Goal: Task Accomplishment & Management: Use online tool/utility

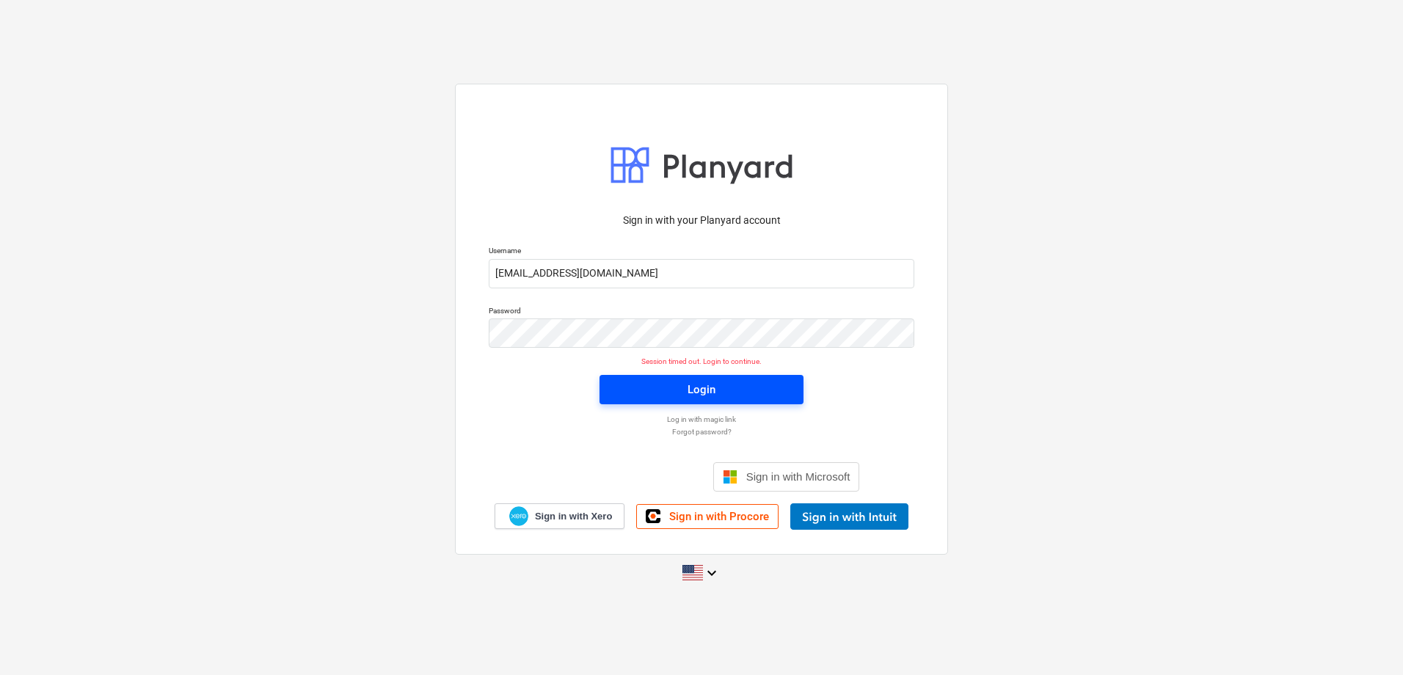
click at [718, 390] on span "Login" at bounding box center [701, 389] width 169 height 19
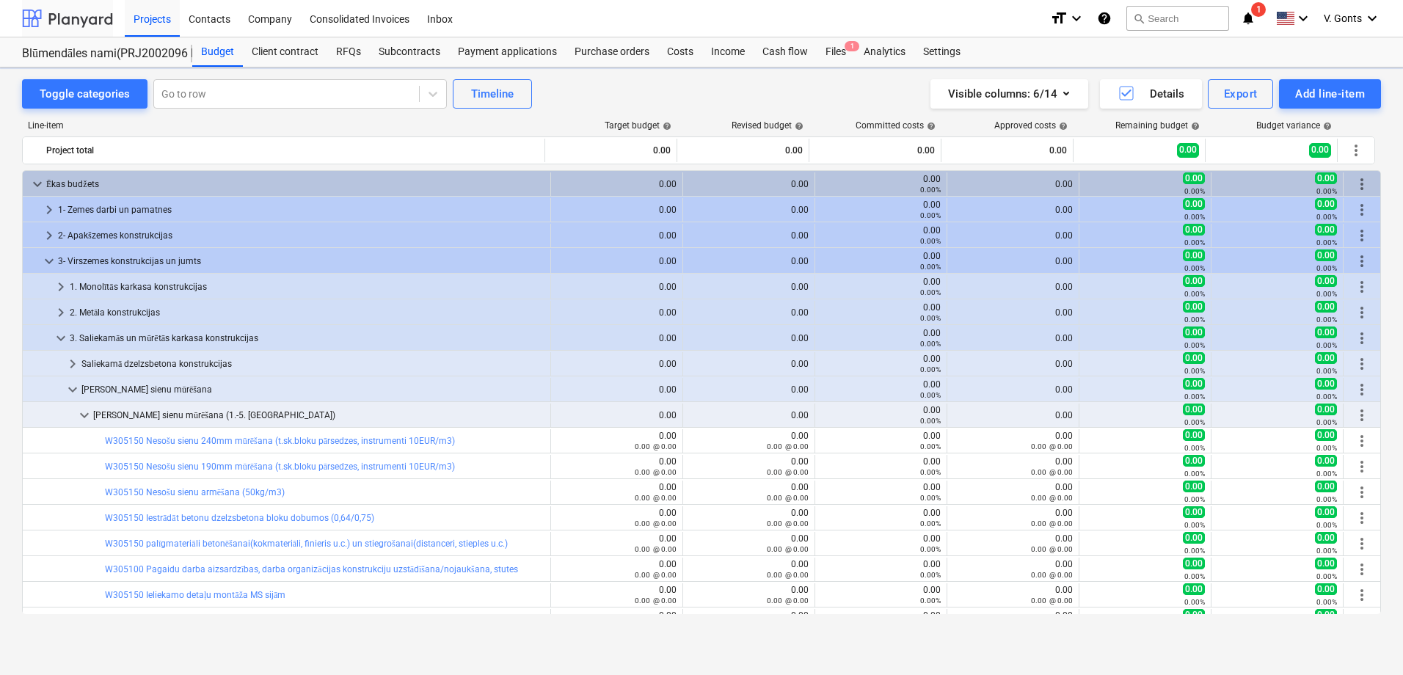
click at [106, 24] on div at bounding box center [67, 18] width 91 height 37
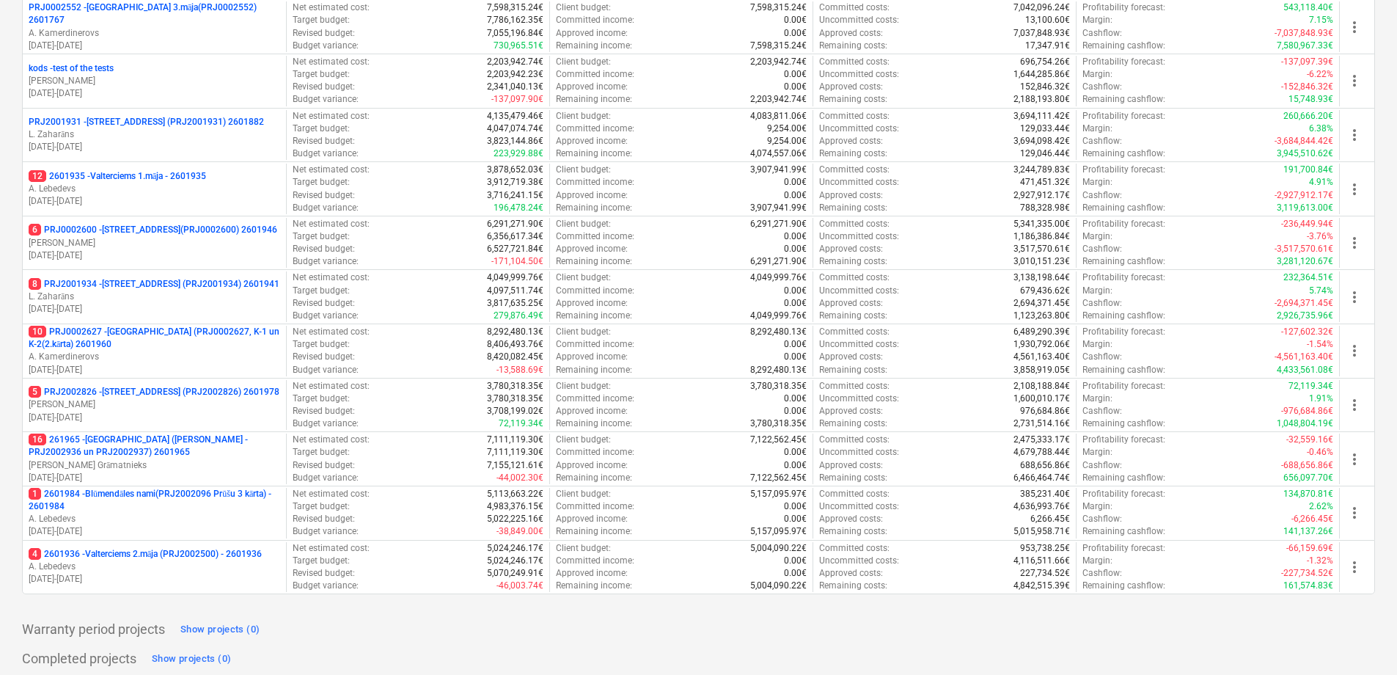
scroll to position [670, 0]
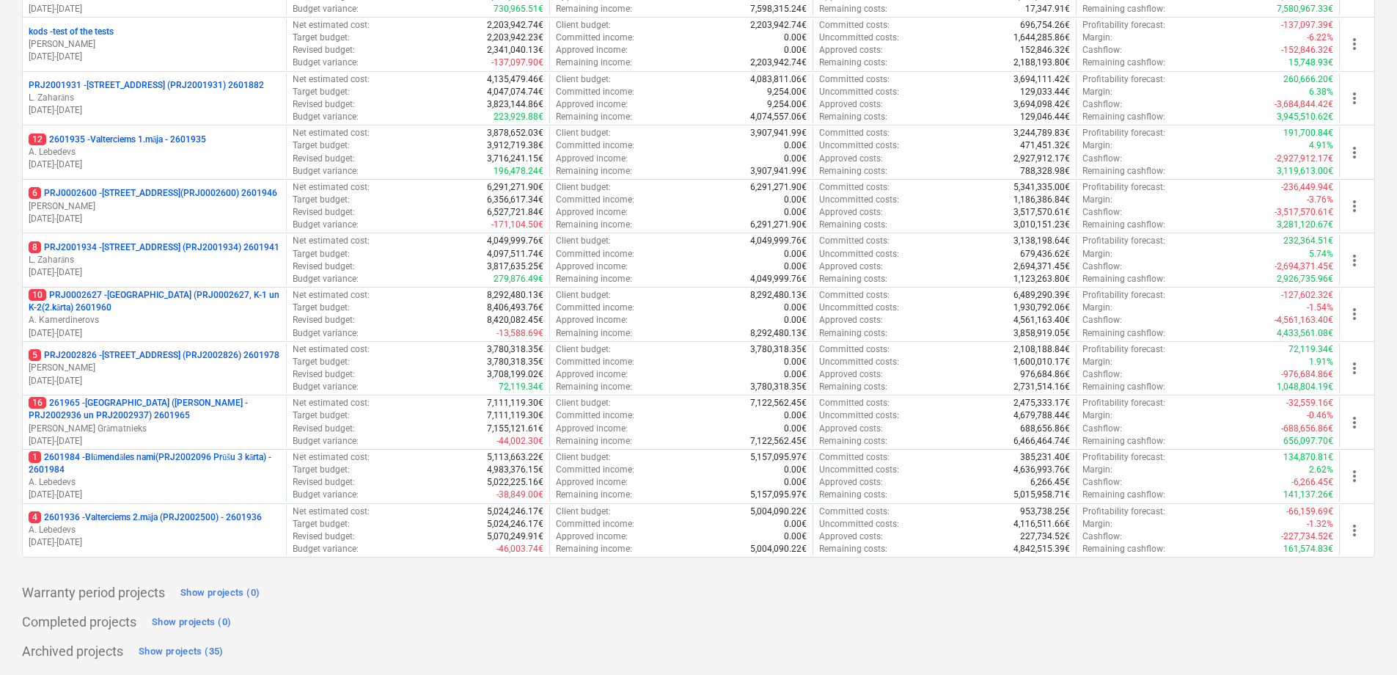
click at [167, 406] on p "16 261965 - [GEOGRAPHIC_DATA] ([PERSON_NAME] - PRJ2002936 un PRJ2002937) 2601965" at bounding box center [155, 409] width 252 height 25
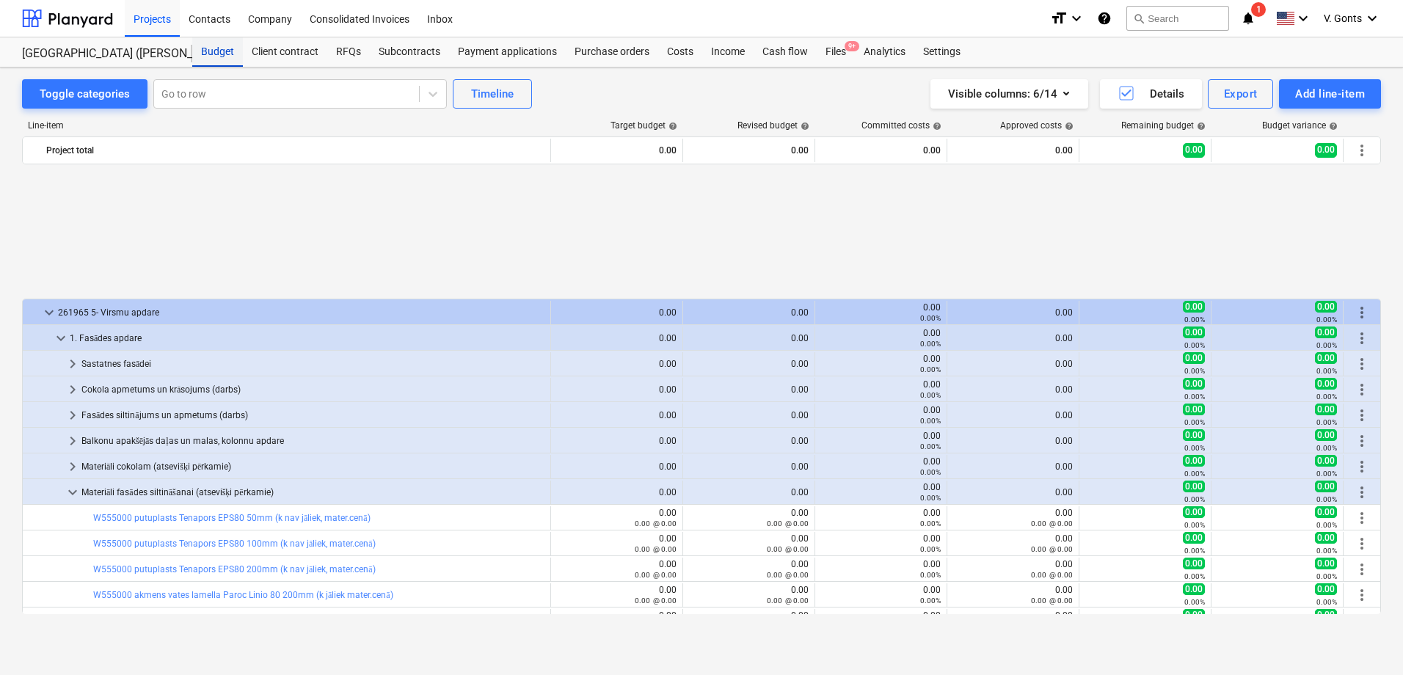
click at [221, 51] on div "Budget" at bounding box center [217, 51] width 51 height 29
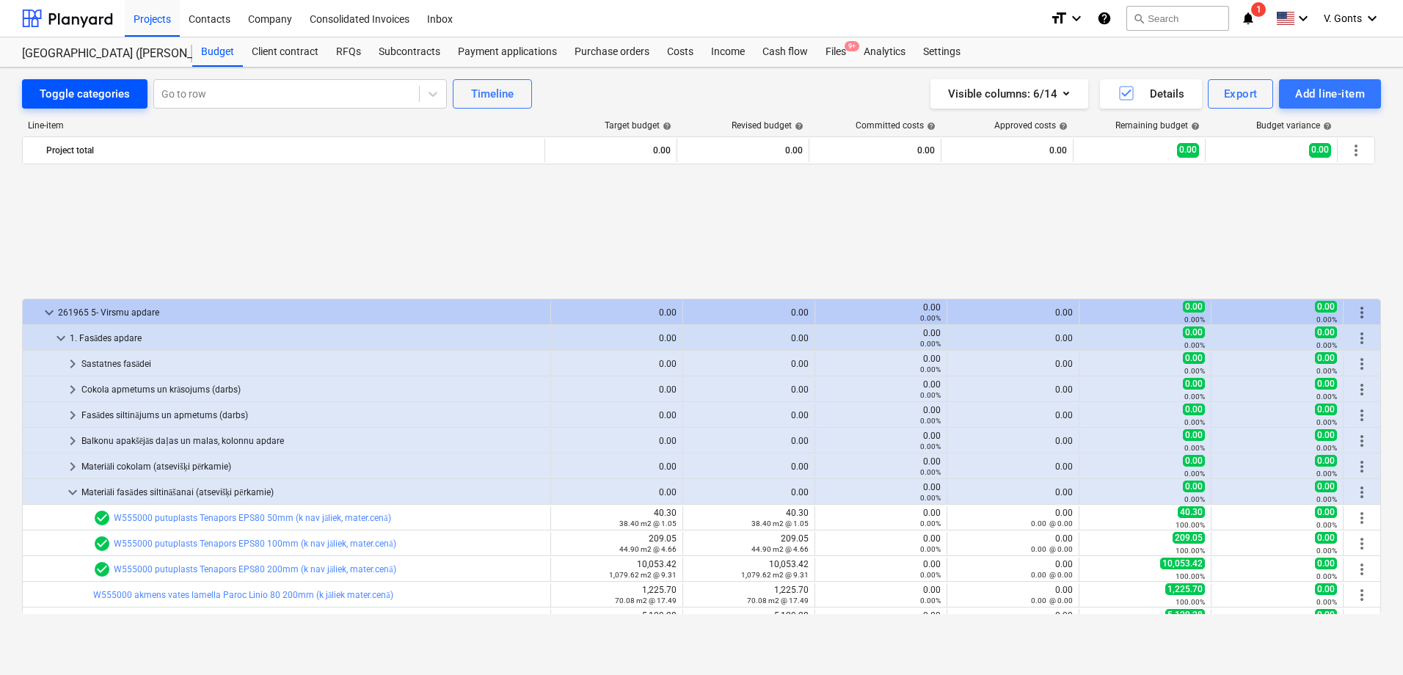
click at [68, 89] on div "Toggle categories" at bounding box center [85, 93] width 90 height 19
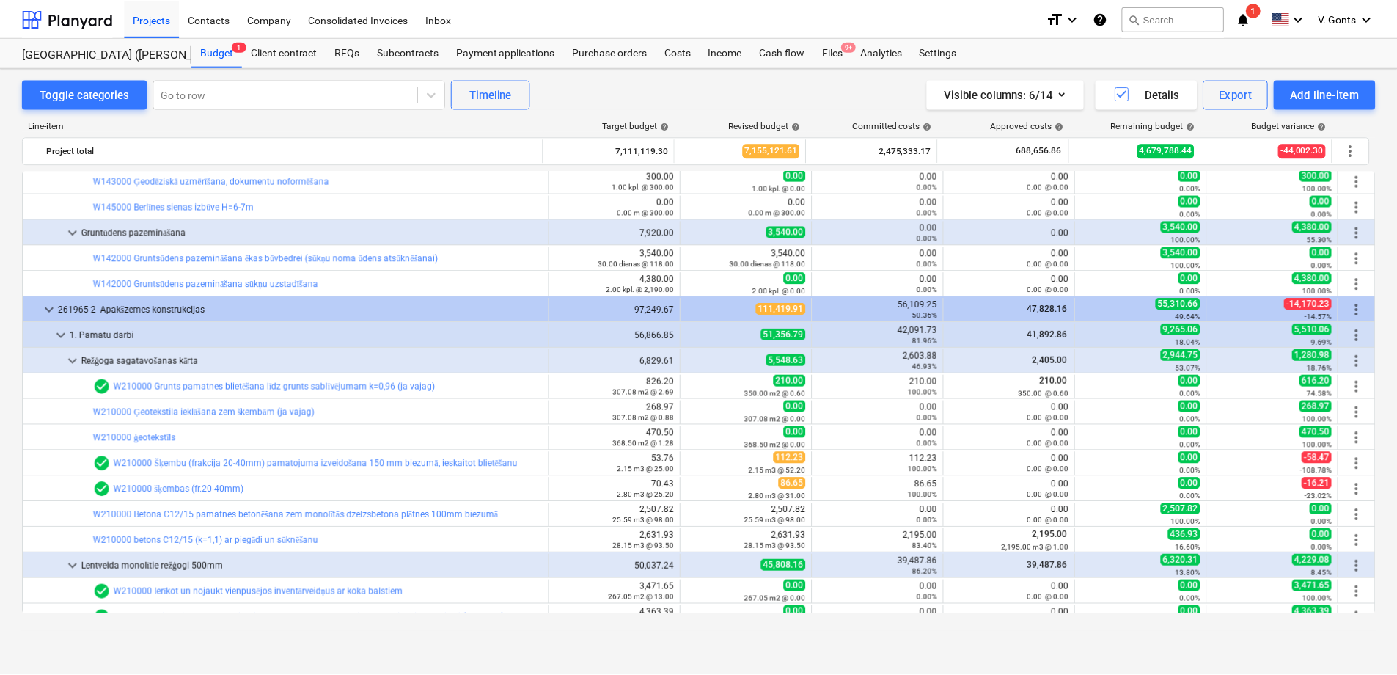
scroll to position [1027, 0]
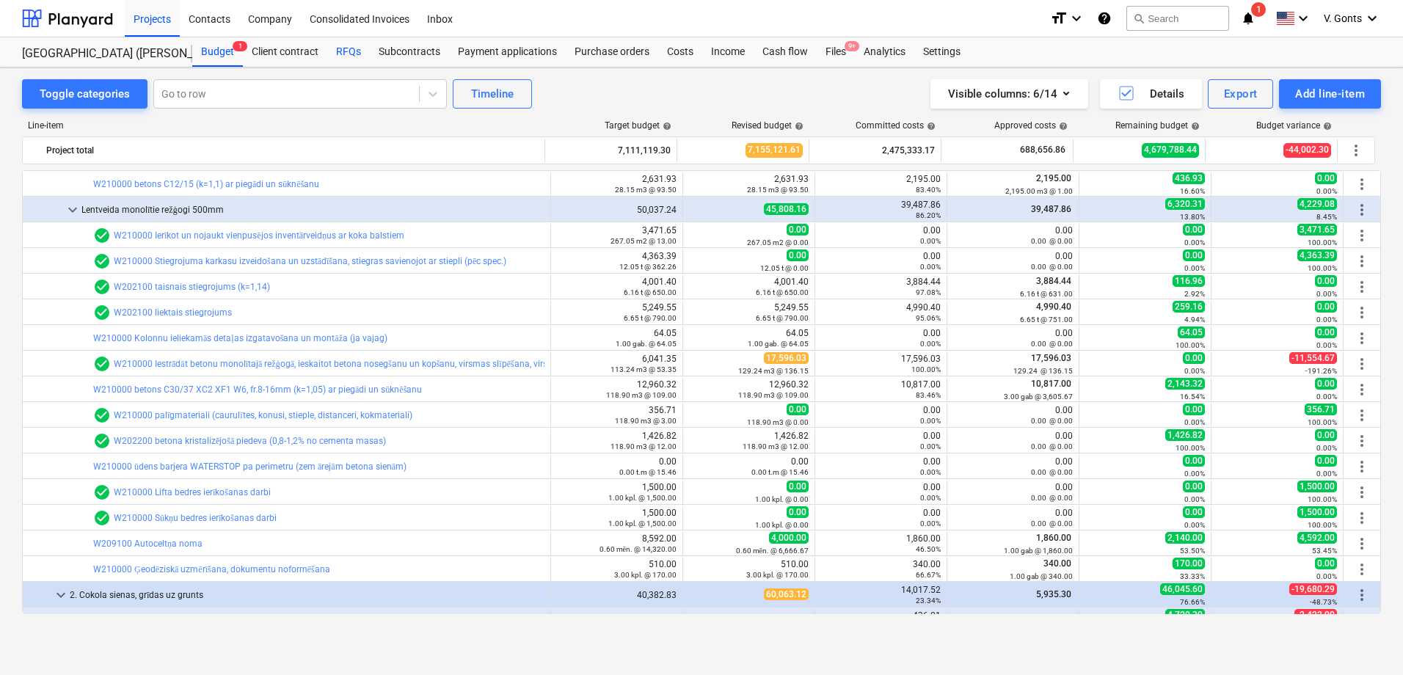
click at [354, 54] on div "RFQs" at bounding box center [348, 51] width 43 height 29
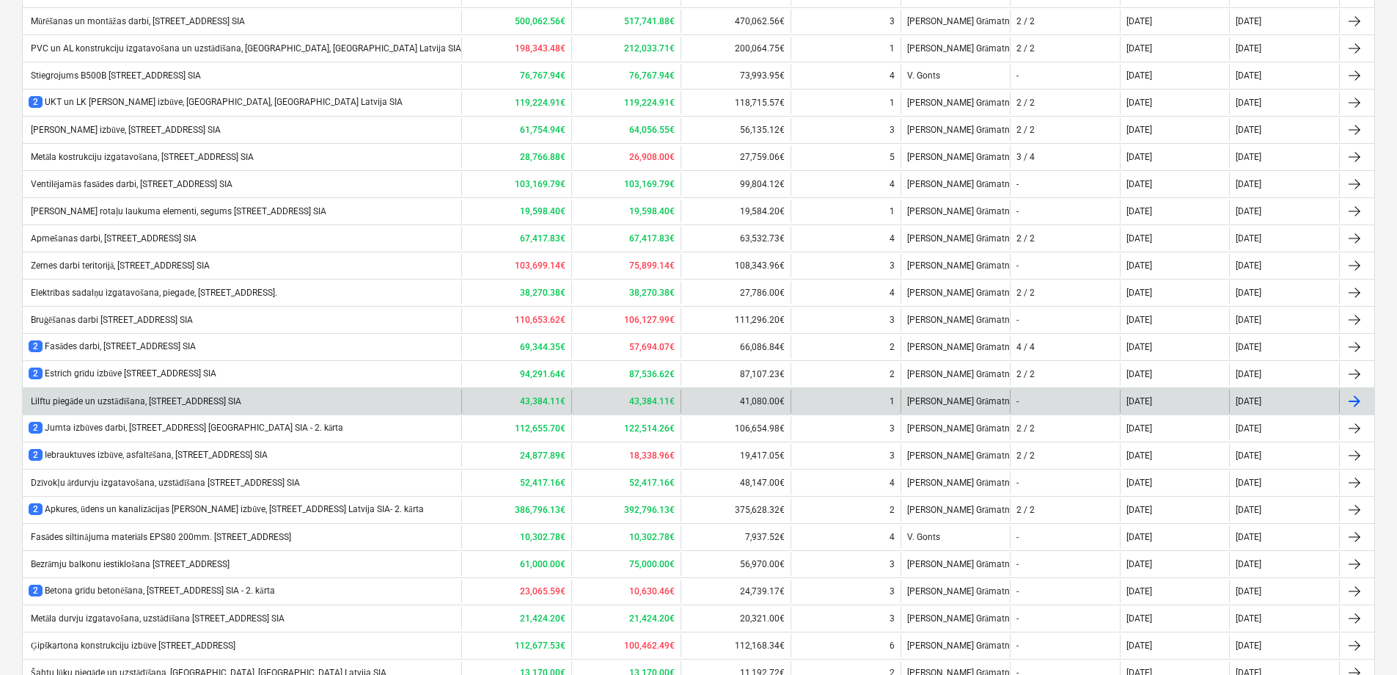
scroll to position [689, 0]
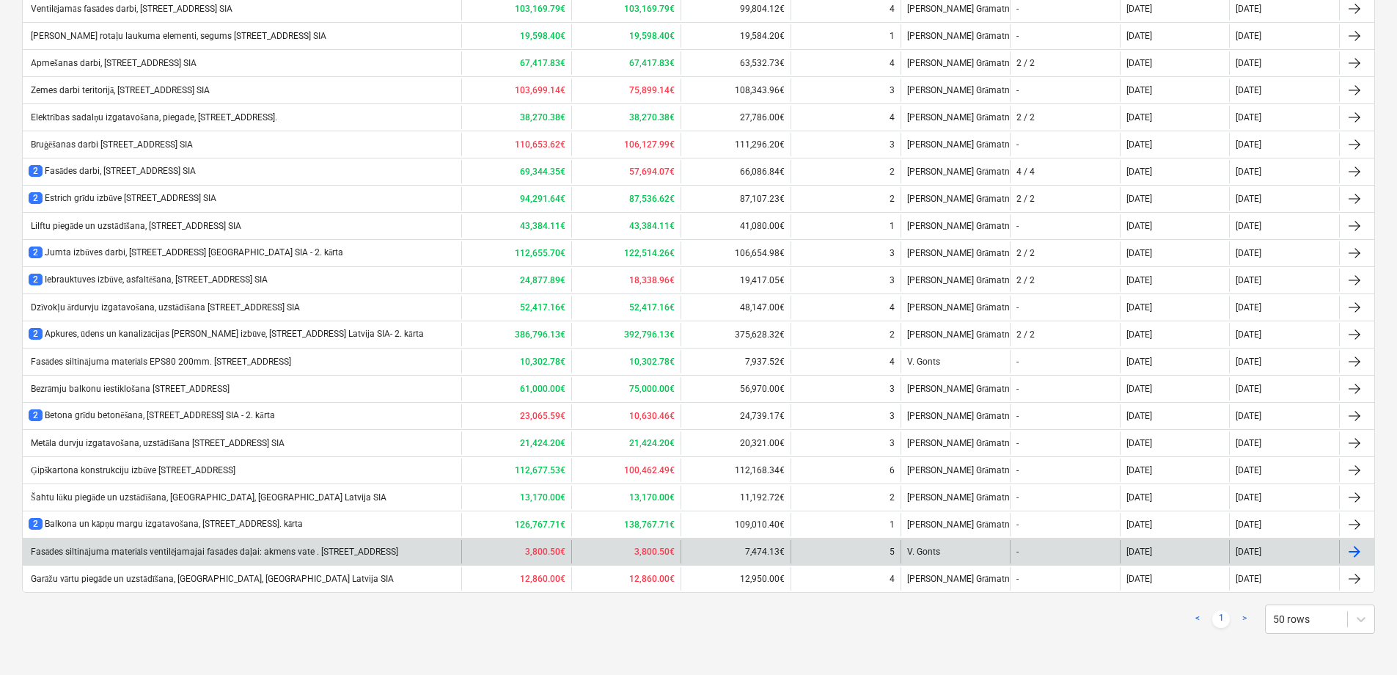
click at [191, 546] on div "Fasādes siltinājuma materiāls ventilējamajai fasādes daļai: akmens vate . [STRE…" at bounding box center [242, 551] width 439 height 23
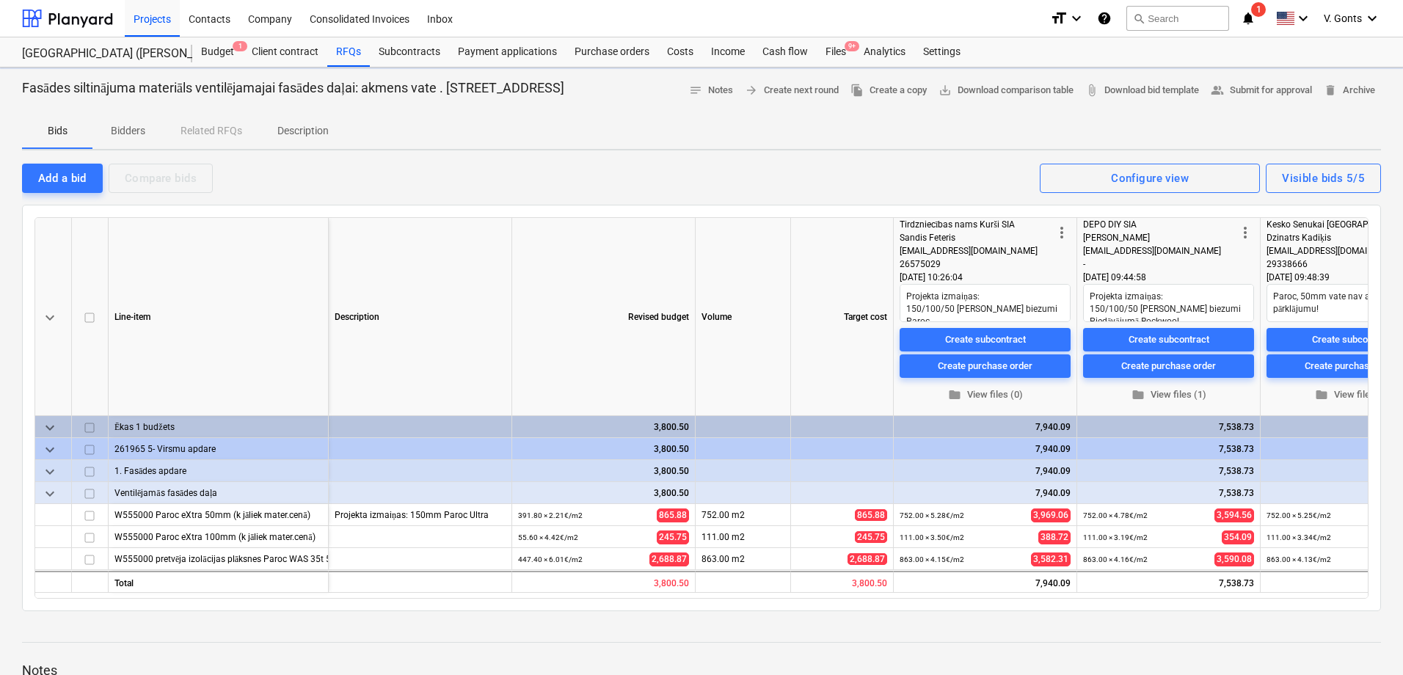
type textarea "x"
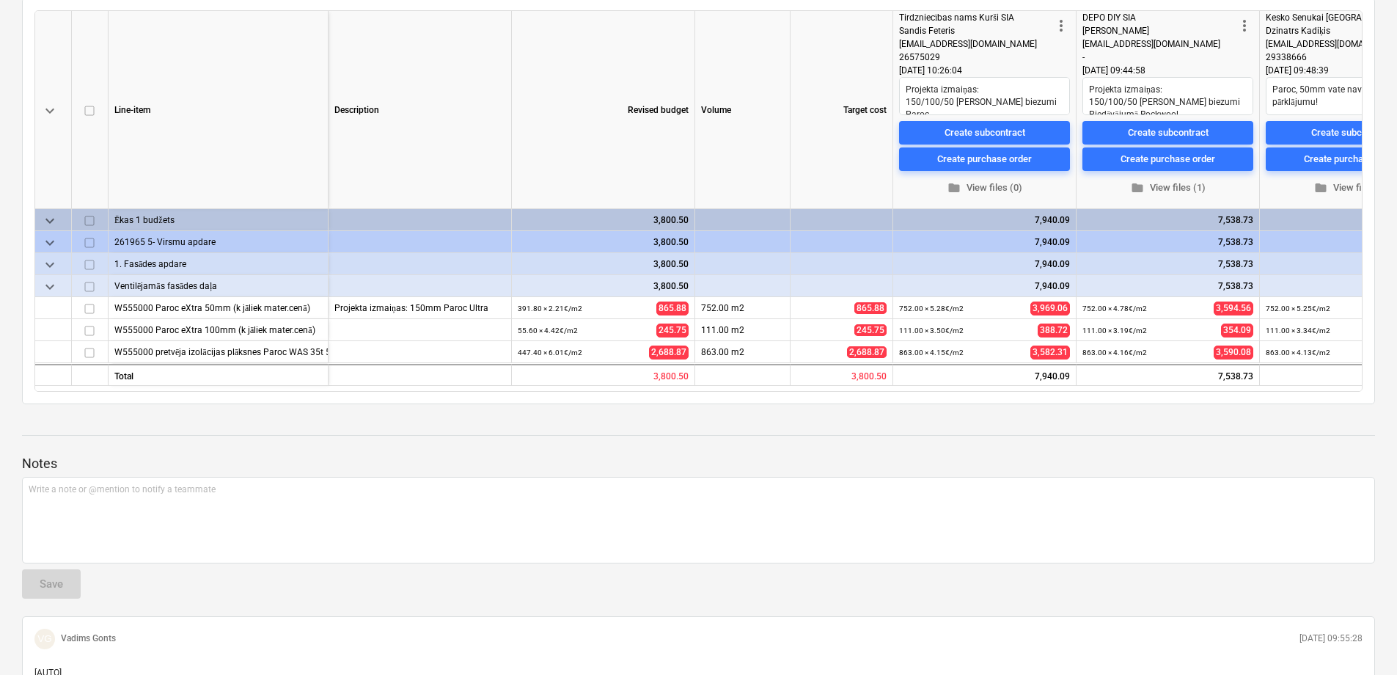
scroll to position [220, 0]
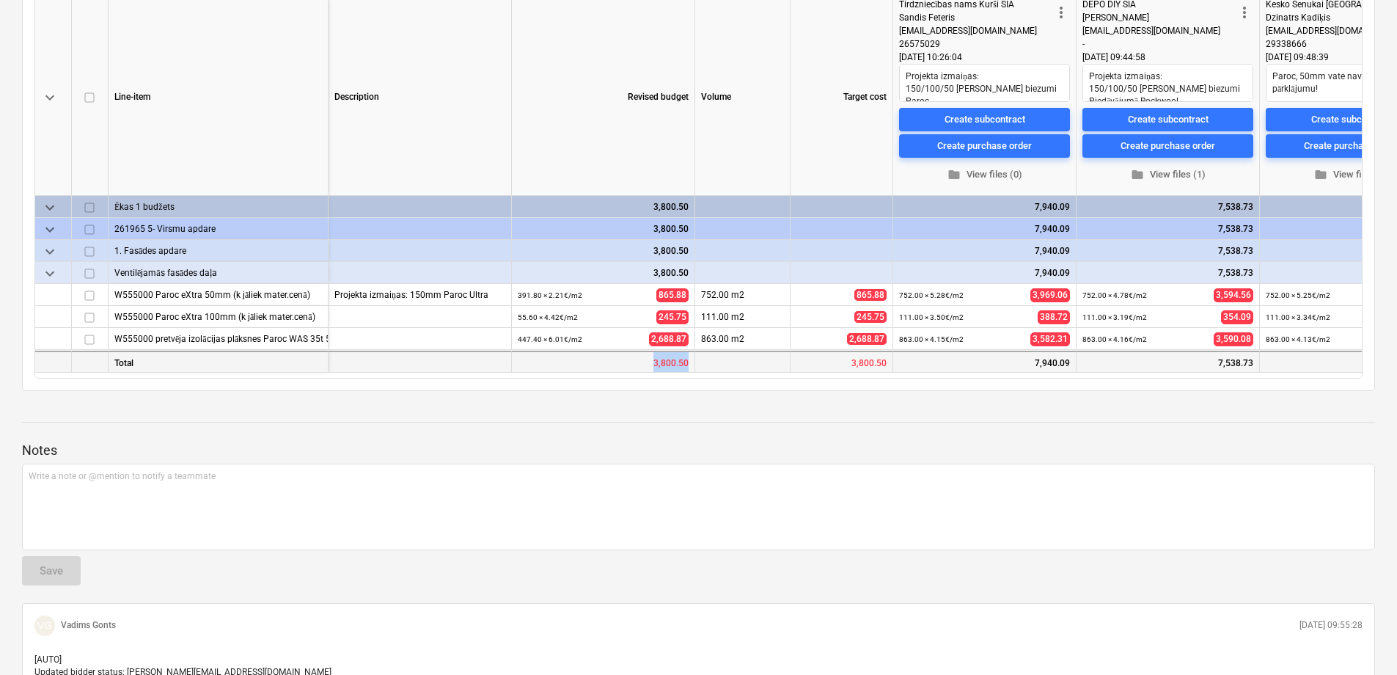
drag, startPoint x: 654, startPoint y: 387, endPoint x: 688, endPoint y: 384, distance: 34.5
click at [688, 373] on div "3,800.50" at bounding box center [603, 362] width 183 height 22
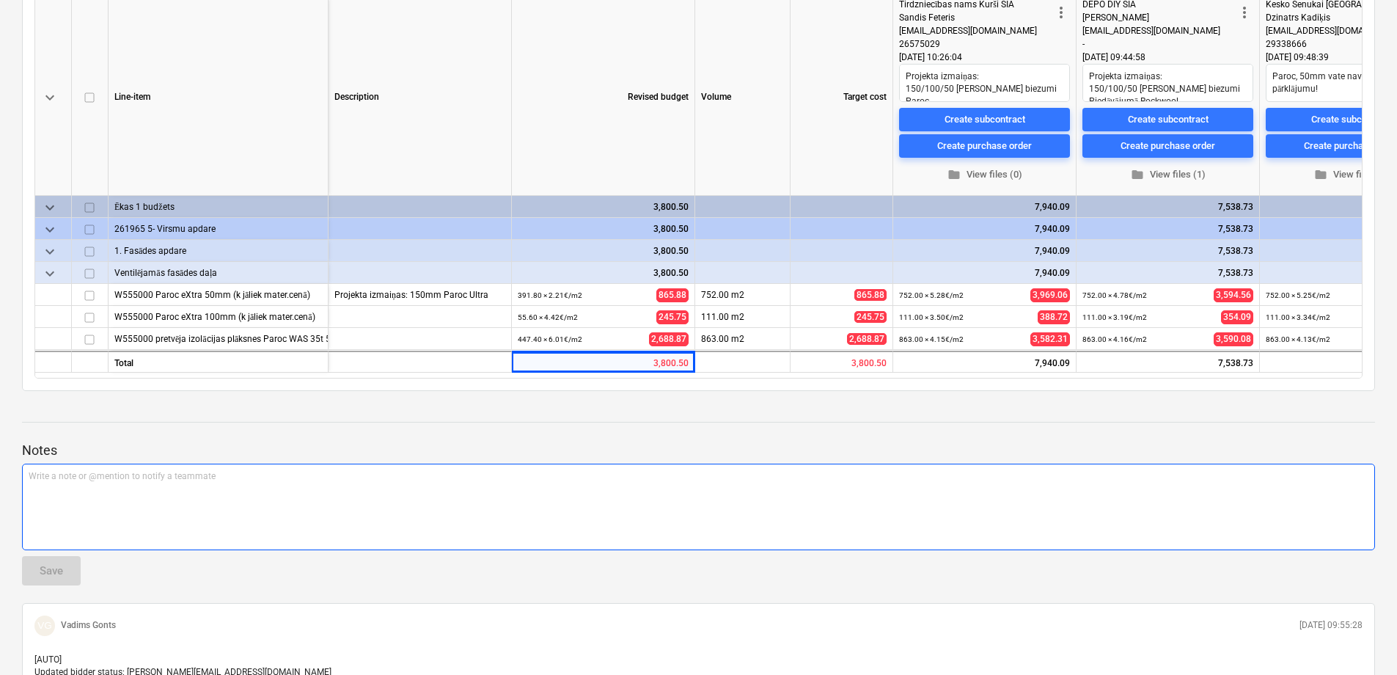
click at [642, 548] on div "Write a note or @mention to notify a teammate [PERSON_NAME]" at bounding box center [698, 507] width 1353 height 87
